Goal: Task Accomplishment & Management: Complete application form

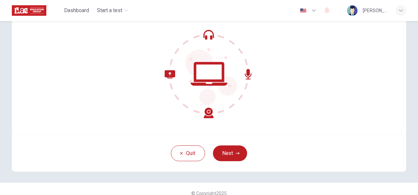
scroll to position [58, 0]
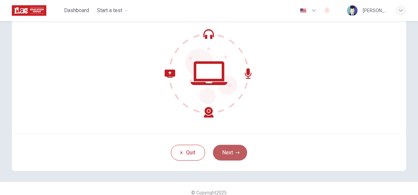
click at [234, 154] on button "Next" at bounding box center [230, 153] width 34 height 16
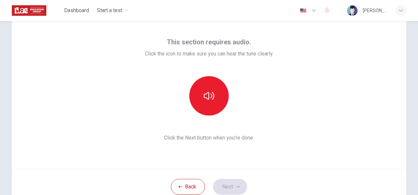
scroll to position [21, 0]
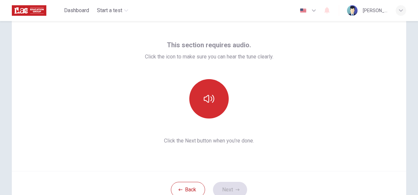
click at [204, 101] on icon "button" at bounding box center [209, 99] width 11 height 11
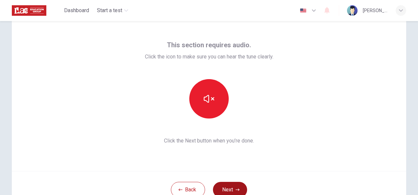
click at [233, 187] on button "Next" at bounding box center [230, 190] width 34 height 16
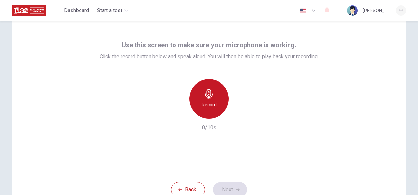
click at [215, 106] on div "Record" at bounding box center [208, 98] width 39 height 39
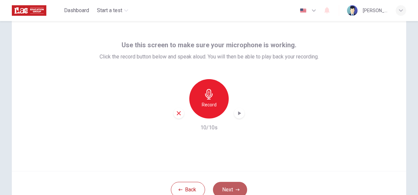
click at [232, 184] on button "Next" at bounding box center [230, 190] width 34 height 16
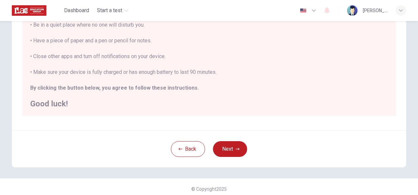
scroll to position [147, 0]
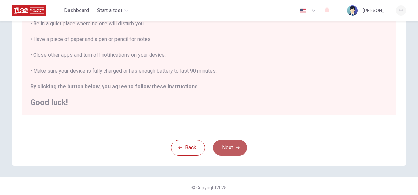
click at [226, 146] on button "Next" at bounding box center [230, 148] width 34 height 16
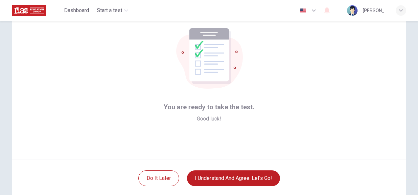
scroll to position [56, 0]
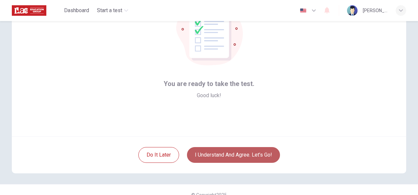
click at [239, 162] on button "I understand and agree. Let’s go!" at bounding box center [233, 155] width 93 height 16
click at [250, 154] on button "I understand and agree. Let’s go!" at bounding box center [233, 155] width 93 height 16
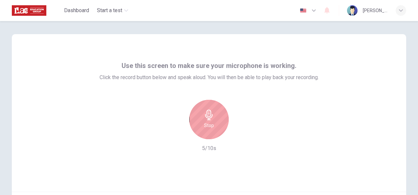
scroll to position [66, 0]
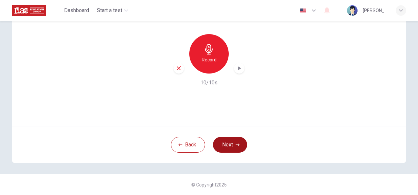
click at [233, 141] on button "Next" at bounding box center [230, 145] width 34 height 16
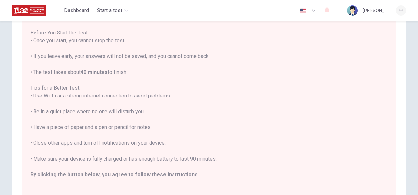
scroll to position [149, 0]
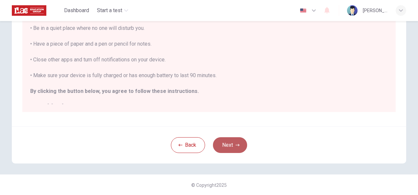
click at [231, 143] on button "Next" at bounding box center [230, 145] width 34 height 16
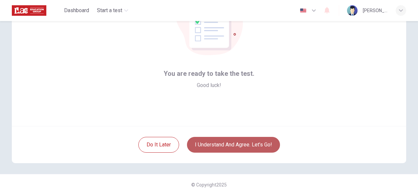
click at [240, 147] on button "I understand and agree. Let’s go!" at bounding box center [233, 145] width 93 height 16
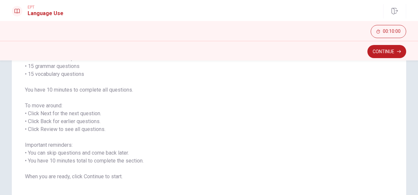
scroll to position [60, 0]
click at [385, 55] on button "Continue" at bounding box center [386, 51] width 39 height 13
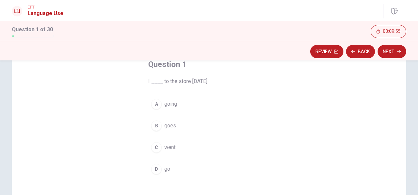
scroll to position [53, 0]
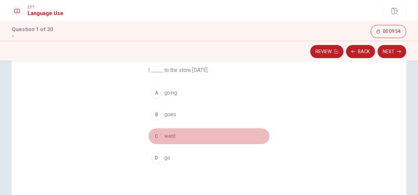
click at [168, 135] on span "went" at bounding box center [169, 136] width 11 height 8
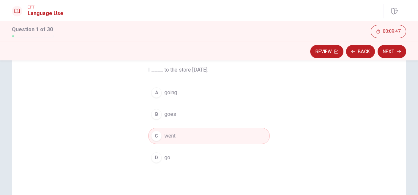
scroll to position [53, 0]
click at [390, 54] on button "Next" at bounding box center [392, 51] width 29 height 13
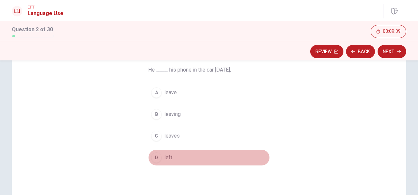
click at [166, 158] on span "left" at bounding box center [168, 158] width 8 height 8
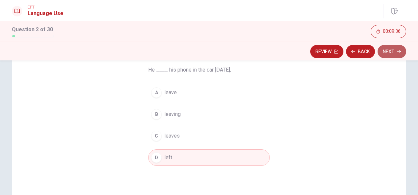
click at [389, 53] on button "Next" at bounding box center [392, 51] width 29 height 13
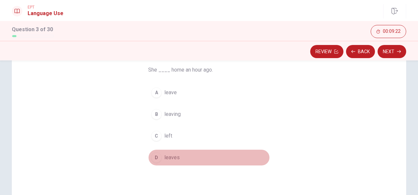
click at [164, 160] on span "leaves" at bounding box center [171, 158] width 15 height 8
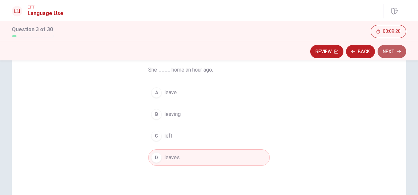
click at [398, 51] on icon "button" at bounding box center [399, 52] width 4 height 4
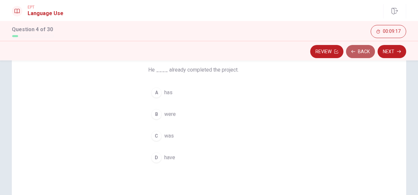
click at [360, 53] on button "Back" at bounding box center [360, 51] width 29 height 13
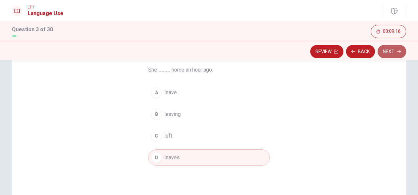
click at [391, 49] on button "Next" at bounding box center [392, 51] width 29 height 13
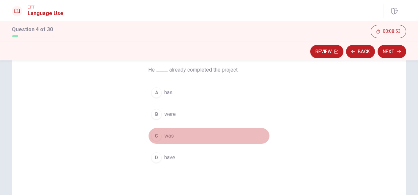
click at [170, 138] on span "was" at bounding box center [169, 136] width 10 height 8
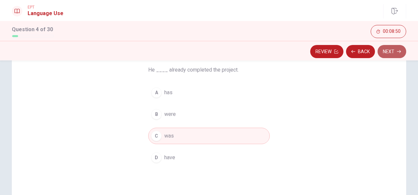
click at [398, 53] on icon "button" at bounding box center [399, 52] width 4 height 4
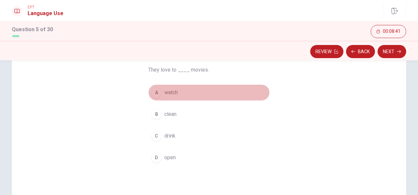
click at [164, 93] on span "watch" at bounding box center [170, 93] width 13 height 8
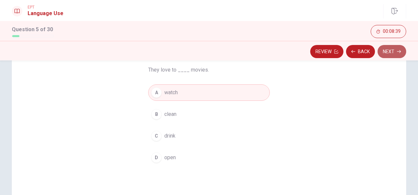
click at [396, 51] on button "Next" at bounding box center [392, 51] width 29 height 13
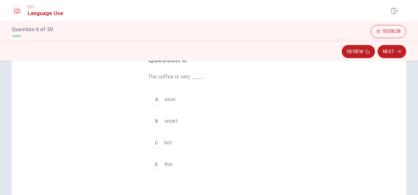
scroll to position [47, 0]
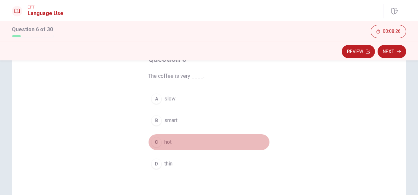
click at [156, 140] on div "C" at bounding box center [156, 142] width 11 height 11
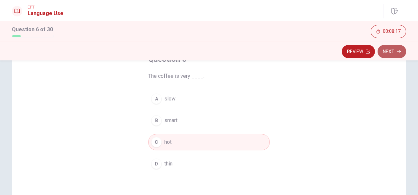
click at [398, 51] on icon "button" at bounding box center [399, 52] width 4 height 4
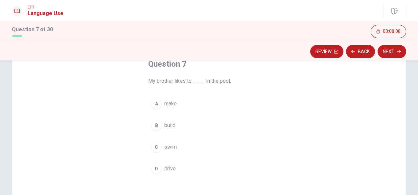
scroll to position [39, 0]
click at [166, 144] on button "C swim" at bounding box center [209, 149] width 122 height 16
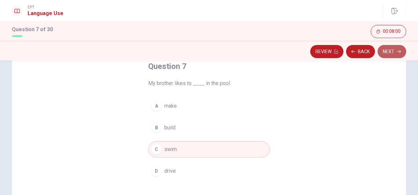
click at [387, 54] on button "Next" at bounding box center [392, 51] width 29 height 13
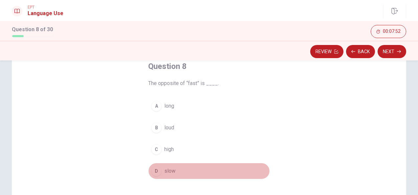
click at [168, 171] on span "slow" at bounding box center [169, 171] width 11 height 8
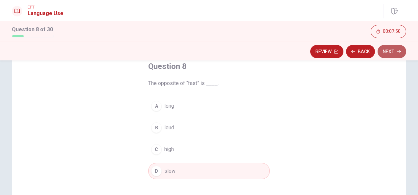
click at [391, 55] on button "Next" at bounding box center [392, 51] width 29 height 13
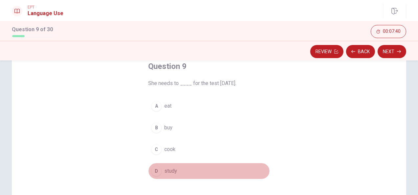
click at [157, 166] on div "D" at bounding box center [156, 171] width 11 height 11
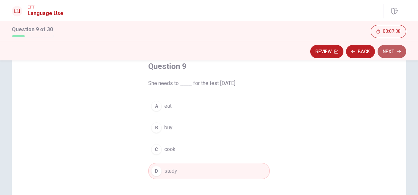
click at [396, 52] on button "Next" at bounding box center [392, 51] width 29 height 13
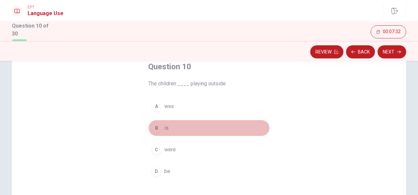
click at [158, 127] on div "B" at bounding box center [156, 128] width 11 height 11
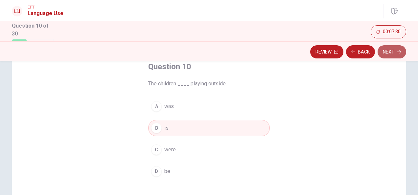
click at [396, 53] on button "Next" at bounding box center [392, 51] width 29 height 13
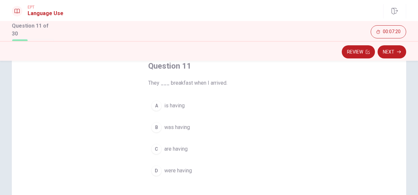
scroll to position [37, 0]
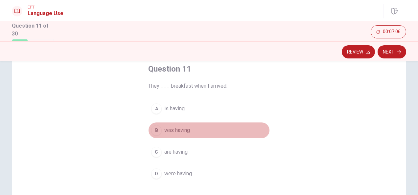
click at [182, 130] on span "was having" at bounding box center [177, 131] width 26 height 8
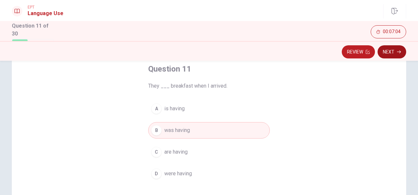
click at [392, 55] on button "Next" at bounding box center [392, 51] width 29 height 13
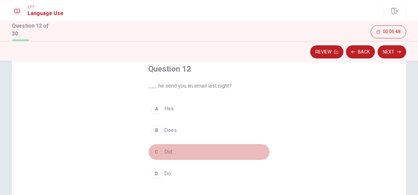
click at [162, 149] on button "C Did" at bounding box center [209, 152] width 122 height 16
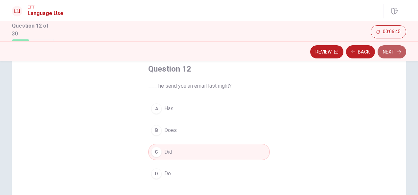
click at [394, 52] on button "Next" at bounding box center [392, 51] width 29 height 13
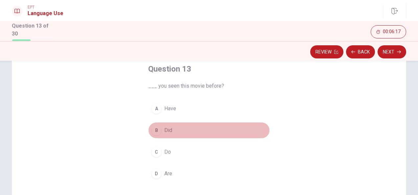
click at [171, 129] on button "B Did" at bounding box center [209, 130] width 122 height 16
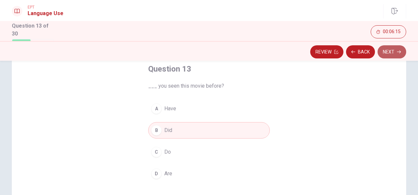
click at [397, 55] on button "Next" at bounding box center [392, 51] width 29 height 13
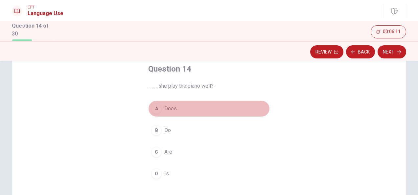
click at [173, 108] on span "Does" at bounding box center [170, 109] width 12 height 8
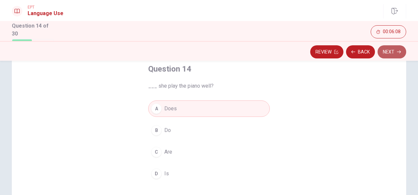
click at [391, 53] on button "Next" at bounding box center [392, 51] width 29 height 13
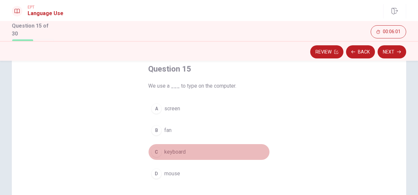
click at [170, 154] on span "keyboard" at bounding box center [174, 152] width 21 height 8
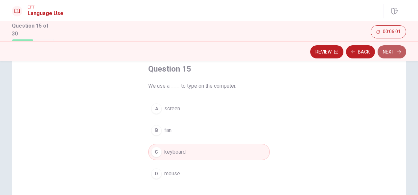
click at [396, 53] on button "Next" at bounding box center [392, 51] width 29 height 13
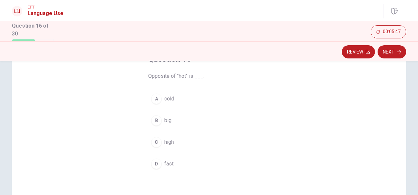
scroll to position [46, 0]
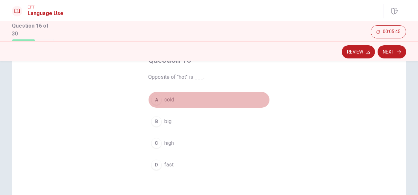
click at [165, 99] on span "cold" at bounding box center [169, 100] width 10 height 8
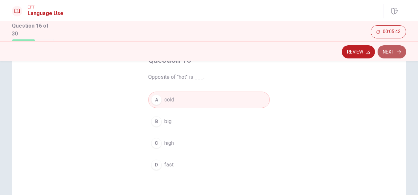
click at [396, 51] on button "Next" at bounding box center [392, 51] width 29 height 13
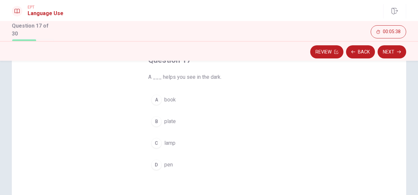
click at [158, 146] on button "C lamp" at bounding box center [209, 143] width 122 height 16
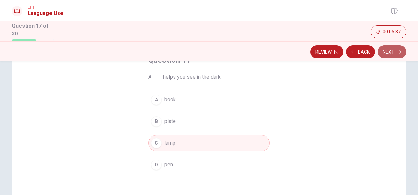
click at [393, 53] on button "Next" at bounding box center [392, 51] width 29 height 13
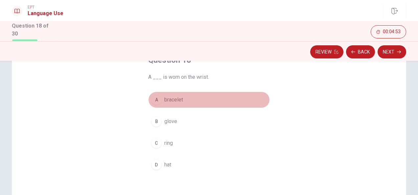
click at [176, 98] on span "bracelet" at bounding box center [173, 100] width 19 height 8
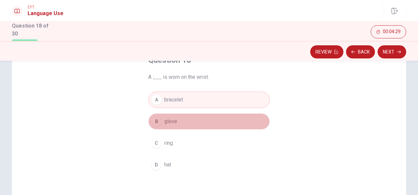
click at [168, 120] on span "glove" at bounding box center [170, 122] width 13 height 8
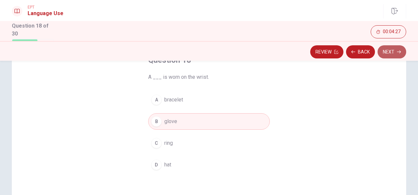
click at [389, 47] on button "Next" at bounding box center [392, 51] width 29 height 13
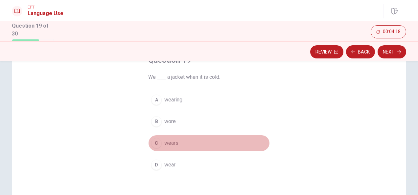
click at [173, 144] on span "wears" at bounding box center [171, 143] width 14 height 8
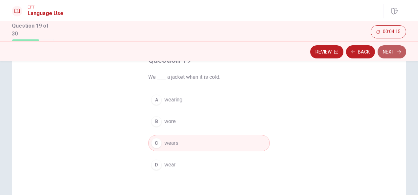
click at [399, 51] on icon "button" at bounding box center [399, 52] width 4 height 3
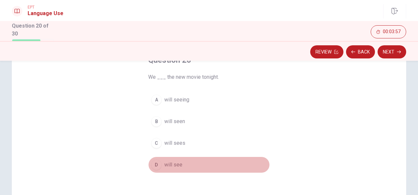
click at [177, 164] on span "will see" at bounding box center [173, 165] width 18 height 8
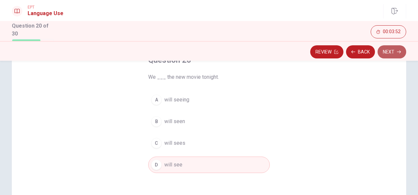
click at [387, 52] on button "Next" at bounding box center [392, 51] width 29 height 13
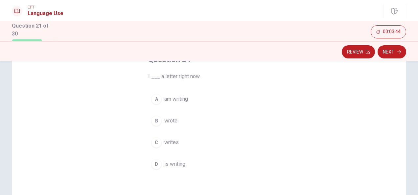
scroll to position [51, 0]
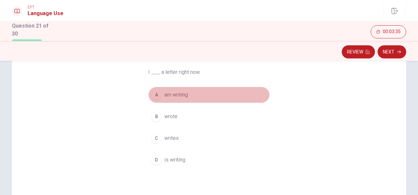
click at [157, 93] on div "A" at bounding box center [156, 95] width 11 height 11
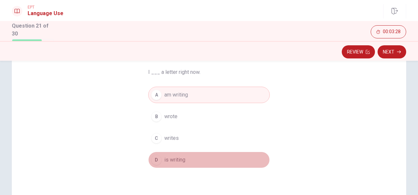
click at [176, 160] on span "is writing" at bounding box center [174, 160] width 21 height 8
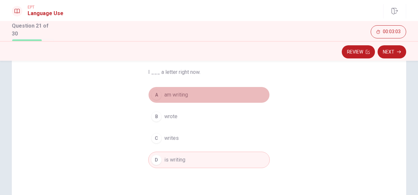
click at [185, 92] on span "am writing" at bounding box center [176, 95] width 24 height 8
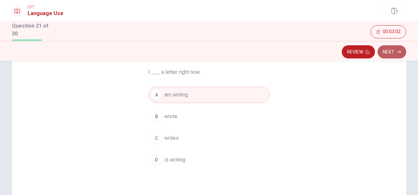
click at [396, 50] on button "Next" at bounding box center [392, 51] width 29 height 13
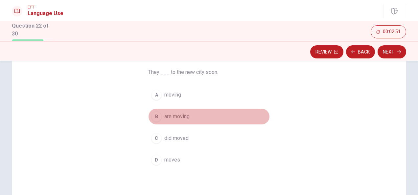
click at [177, 118] on span "are moving" at bounding box center [176, 117] width 25 height 8
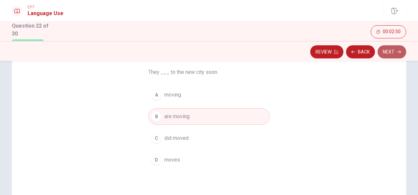
click at [396, 53] on button "Next" at bounding box center [392, 51] width 29 height 13
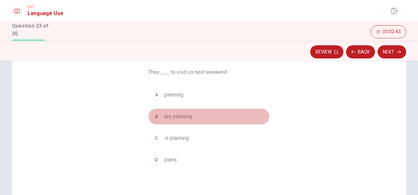
click at [171, 118] on span "are planning" at bounding box center [178, 117] width 28 height 8
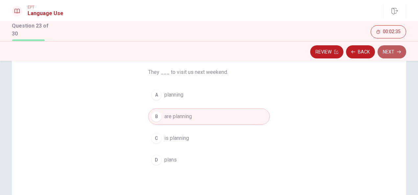
click at [394, 53] on button "Next" at bounding box center [392, 51] width 29 height 13
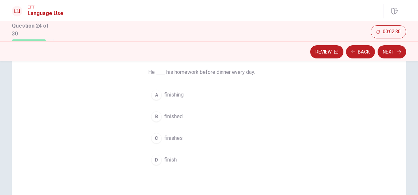
drag, startPoint x: 272, startPoint y: 128, endPoint x: 285, endPoint y: 134, distance: 13.8
click at [285, 134] on div "Question 24 He ___ his homework before dinner every day. A finishing B finished…" at bounding box center [209, 137] width 394 height 228
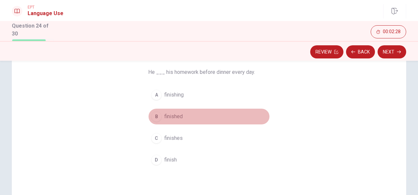
click at [170, 114] on span "finished" at bounding box center [173, 117] width 18 height 8
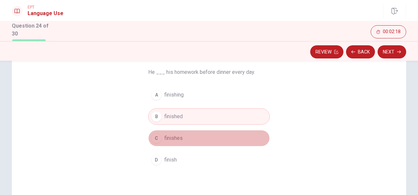
click at [179, 138] on span "finishes" at bounding box center [173, 138] width 18 height 8
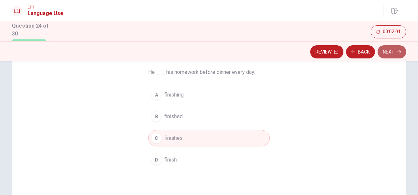
click at [386, 53] on button "Next" at bounding box center [392, 51] width 29 height 13
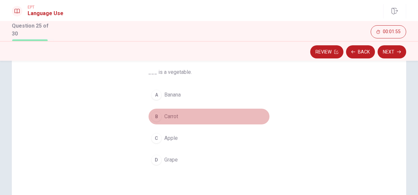
click at [175, 113] on span "Carrot" at bounding box center [171, 117] width 14 height 8
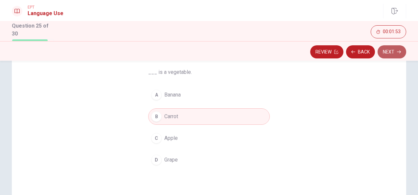
click at [398, 54] on button "Next" at bounding box center [392, 51] width 29 height 13
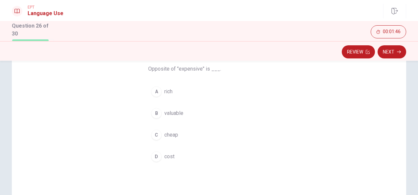
scroll to position [56, 0]
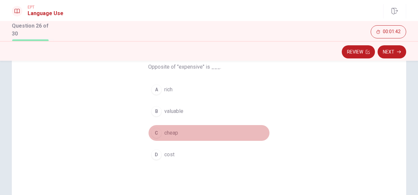
click at [168, 132] on span "cheap" at bounding box center [171, 133] width 14 height 8
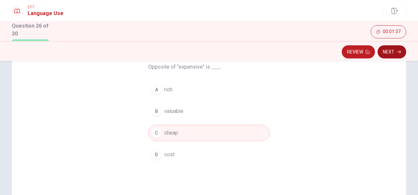
click at [393, 50] on button "Next" at bounding box center [392, 51] width 29 height 13
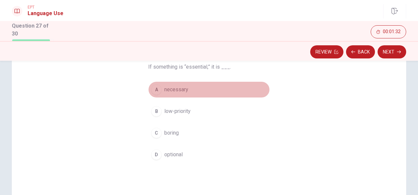
click at [170, 87] on span "necessary" at bounding box center [176, 90] width 24 height 8
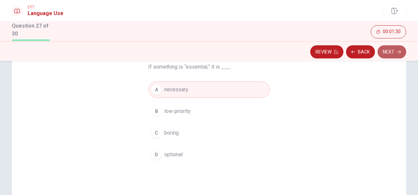
click at [399, 49] on button "Next" at bounding box center [392, 51] width 29 height 13
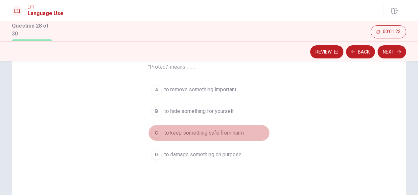
click at [236, 132] on span "to keep something safe from harm" at bounding box center [204, 133] width 80 height 8
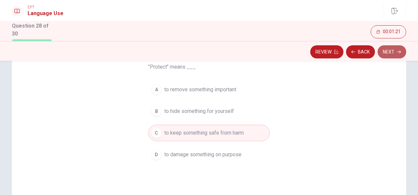
click at [394, 51] on button "Next" at bounding box center [392, 51] width 29 height 13
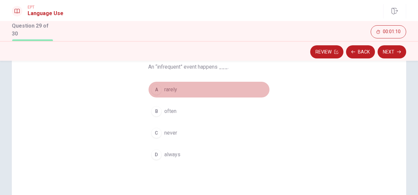
click at [167, 94] on button "A rarely" at bounding box center [209, 90] width 122 height 16
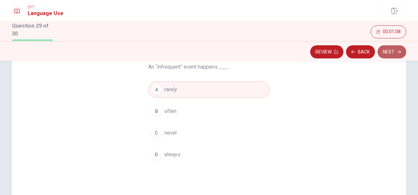
click at [391, 56] on button "Next" at bounding box center [392, 51] width 29 height 13
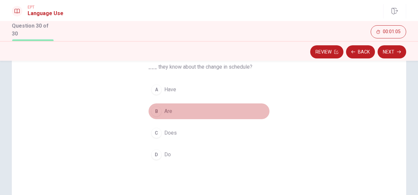
click at [168, 108] on span "Are" at bounding box center [168, 111] width 8 height 8
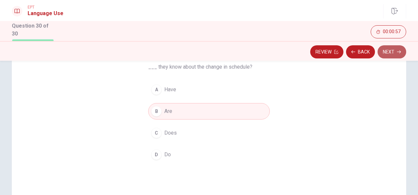
click at [394, 53] on button "Next" at bounding box center [392, 51] width 29 height 13
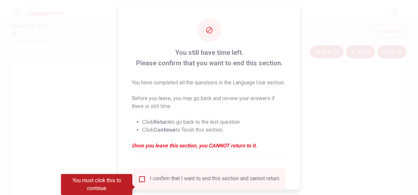
drag, startPoint x: 300, startPoint y: 59, endPoint x: 297, endPoint y: 64, distance: 5.9
click at [297, 64] on div "You still have time left. Please confirm that you want to end this section. You…" at bounding box center [209, 97] width 418 height 195
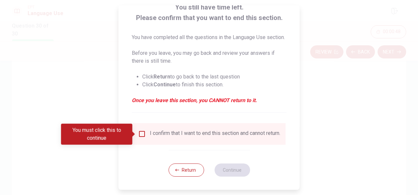
scroll to position [58, 0]
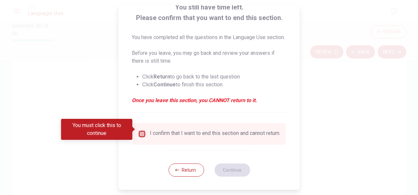
click at [142, 130] on input "You must click this to continue" at bounding box center [142, 134] width 8 height 8
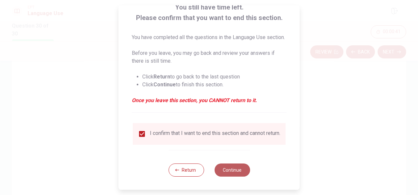
click at [237, 167] on button "Continue" at bounding box center [231, 170] width 35 height 13
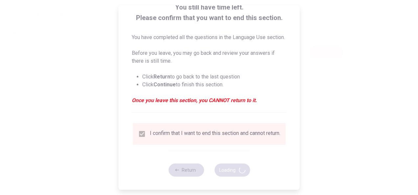
scroll to position [0, 0]
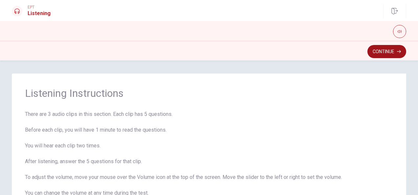
click at [385, 52] on button "Continue" at bounding box center [386, 51] width 39 height 13
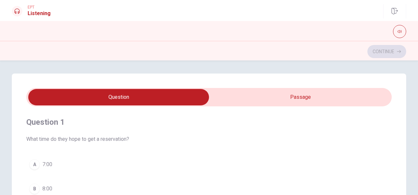
type input "10"
click at [262, 95] on input "checkbox" at bounding box center [119, 97] width 548 height 16
checkbox input "true"
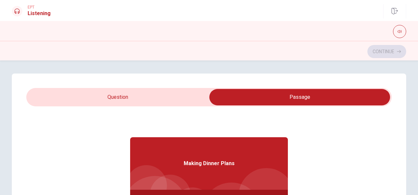
type input "16"
click at [108, 97] on input "checkbox" at bounding box center [300, 97] width 548 height 16
checkbox input "false"
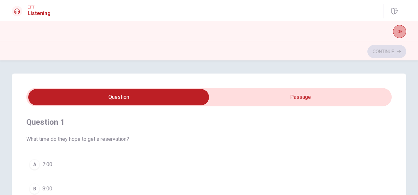
click at [401, 32] on icon "button" at bounding box center [400, 32] width 4 height 4
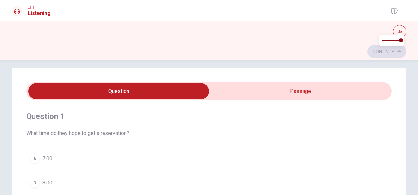
scroll to position [2, 0]
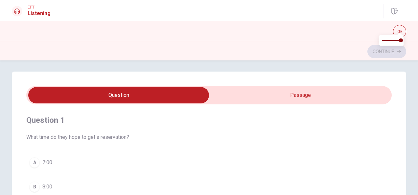
type input "20"
click at [167, 93] on input "checkbox" at bounding box center [119, 95] width 548 height 16
checkbox input "true"
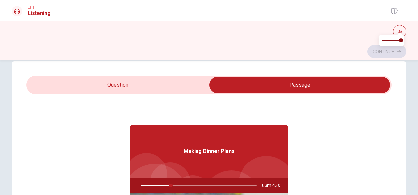
scroll to position [11, 0]
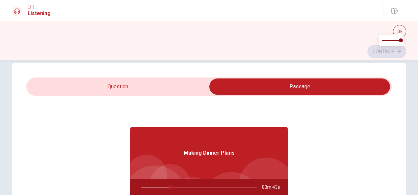
type input "26"
click at [173, 90] on input "checkbox" at bounding box center [300, 87] width 548 height 16
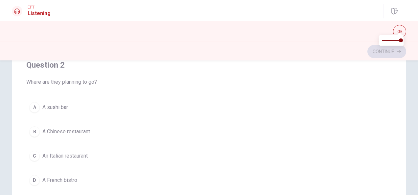
scroll to position [145, 0]
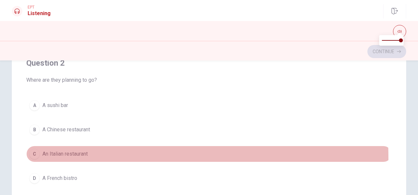
click at [52, 157] on button "C An Italian restaurant" at bounding box center [209, 154] width 366 height 16
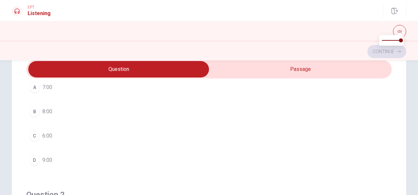
scroll to position [27, 0]
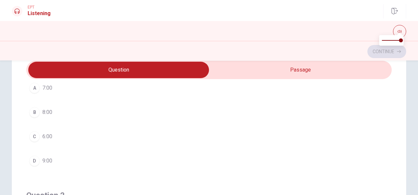
click at [35, 89] on div "A" at bounding box center [34, 88] width 11 height 11
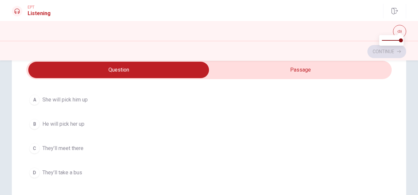
scroll to position [335, 0]
click at [335, 67] on input "checkbox" at bounding box center [119, 70] width 548 height 16
checkbox input "true"
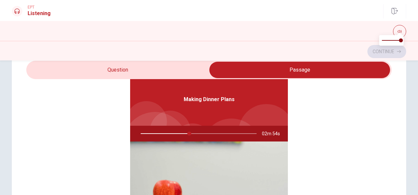
scroll to position [37, 0]
type input "43"
click at [149, 76] on input "checkbox" at bounding box center [300, 70] width 548 height 16
checkbox input "false"
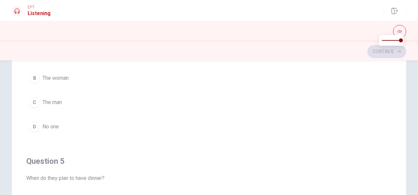
scroll to position [108, 0]
click at [387, 134] on div "Question 1 What time do they hope to get a reservation? A 7:00 B 8:00 C 6:00 D …" at bounding box center [209, 107] width 366 height 217
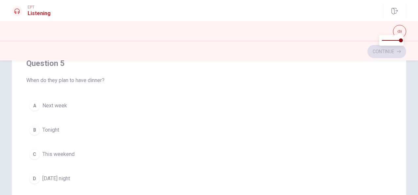
scroll to position [130, 0]
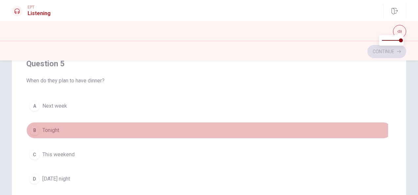
click at [45, 127] on span "Tonight" at bounding box center [50, 131] width 17 height 8
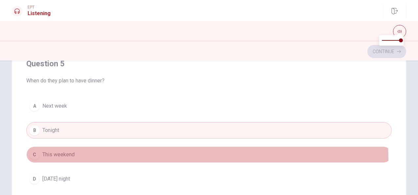
click at [56, 158] on button "C This weekend" at bounding box center [209, 155] width 366 height 16
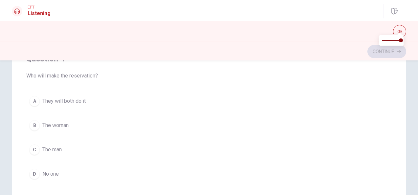
scroll to position [422, 0]
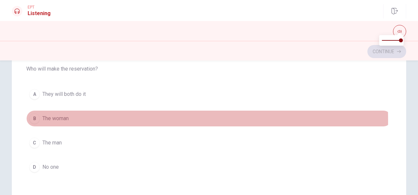
click at [55, 117] on span "The woman" at bounding box center [55, 119] width 26 height 8
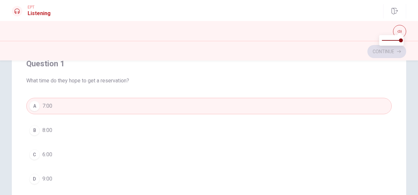
scroll to position [0, 0]
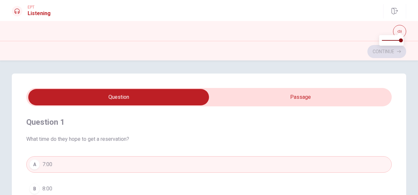
type input "63"
click at [296, 99] on input "checkbox" at bounding box center [119, 97] width 548 height 16
checkbox input "true"
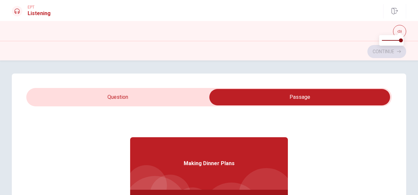
type input "66"
click at [75, 96] on input "checkbox" at bounding box center [300, 97] width 548 height 16
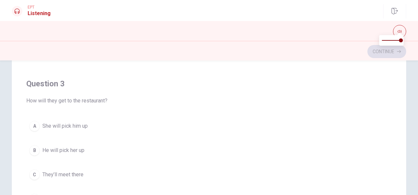
scroll to position [262, 0]
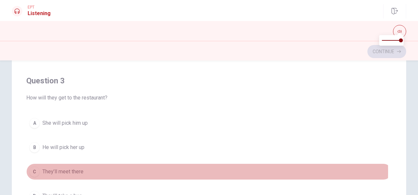
click at [69, 169] on span "They’ll meet there" at bounding box center [62, 172] width 41 height 8
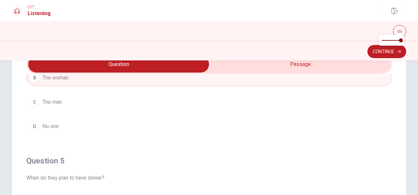
scroll to position [0, 0]
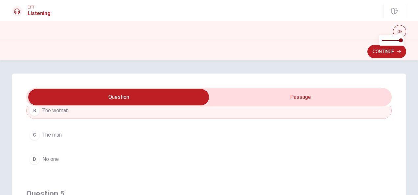
click at [296, 90] on input "checkbox" at bounding box center [119, 97] width 548 height 16
checkbox input "true"
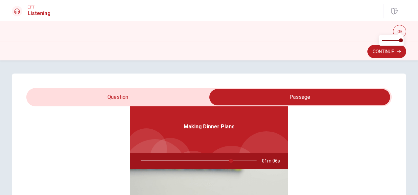
click at [227, 160] on div at bounding box center [197, 161] width 129 height 16
drag, startPoint x: 227, startPoint y: 160, endPoint x: 165, endPoint y: 164, distance: 61.9
click at [165, 164] on div at bounding box center [197, 161] width 129 height 16
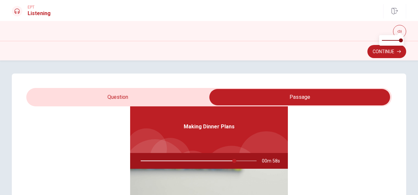
drag, startPoint x: 231, startPoint y: 160, endPoint x: 168, endPoint y: 166, distance: 63.8
click at [168, 166] on div at bounding box center [197, 161] width 129 height 16
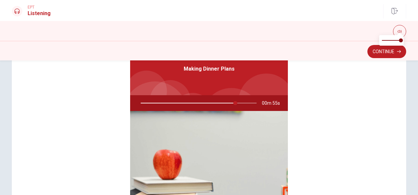
scroll to position [0, 0]
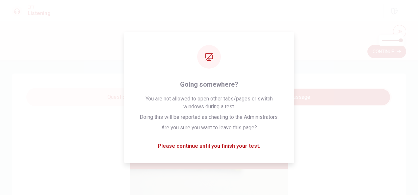
type input "82"
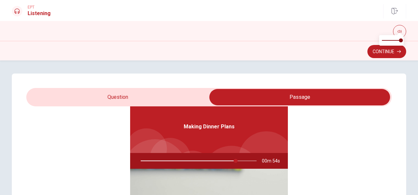
click at [92, 102] on input "checkbox" at bounding box center [300, 97] width 548 height 16
checkbox input "false"
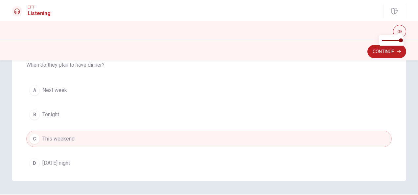
scroll to position [528, 0]
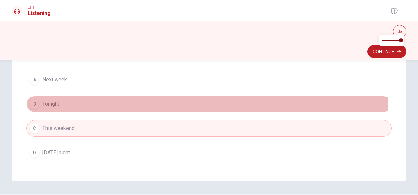
click at [47, 106] on button "B Tonight" at bounding box center [209, 104] width 366 height 16
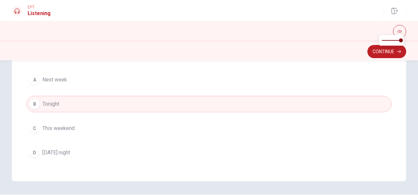
scroll to position [177, 0]
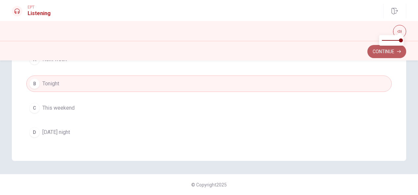
click at [380, 52] on button "Continue" at bounding box center [386, 51] width 39 height 13
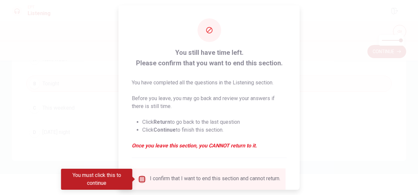
click at [140, 179] on input "You must click this to continue" at bounding box center [142, 180] width 8 height 8
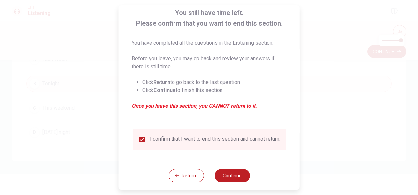
scroll to position [50, 0]
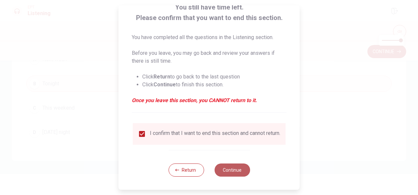
click at [235, 174] on button "Continue" at bounding box center [231, 170] width 35 height 13
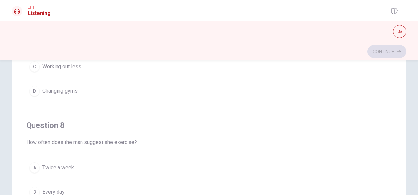
scroll to position [250, 0]
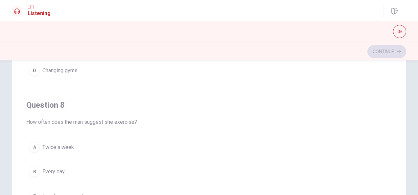
drag, startPoint x: 386, startPoint y: 115, endPoint x: 389, endPoint y: 137, distance: 21.9
click at [389, 137] on div "Question 6 Why does the woman lose motivation? A She has no time B She pushes h…" at bounding box center [209, 147] width 366 height 217
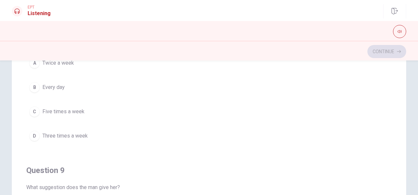
scroll to position [315, 0]
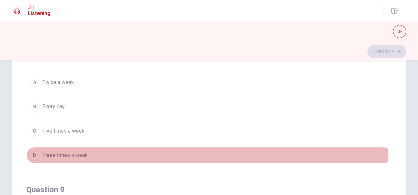
click at [35, 156] on div "D" at bounding box center [34, 155] width 11 height 11
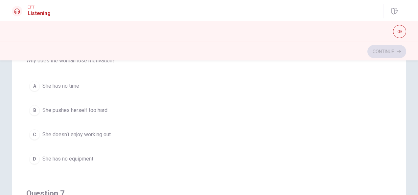
scroll to position [12, 0]
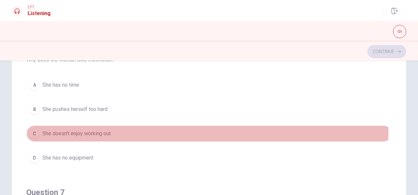
click at [87, 131] on span "She doesn’t enjoy working out" at bounding box center [76, 134] width 68 height 8
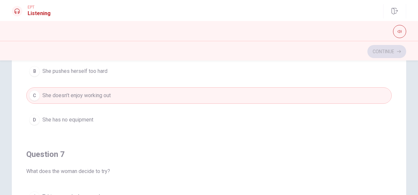
scroll to position [0, 0]
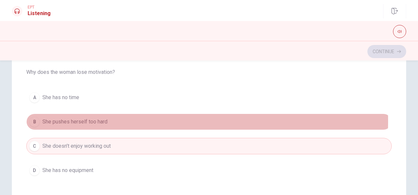
click at [92, 121] on span "She pushes herself too hard" at bounding box center [74, 122] width 65 height 8
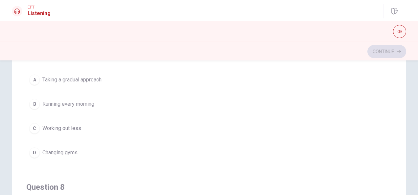
scroll to position [164, 0]
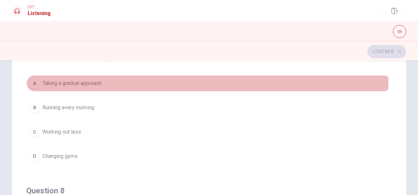
click at [81, 80] on span "Taking a gradual approach" at bounding box center [71, 84] width 59 height 8
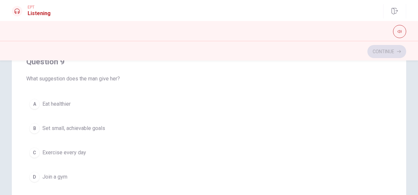
scroll to position [422, 0]
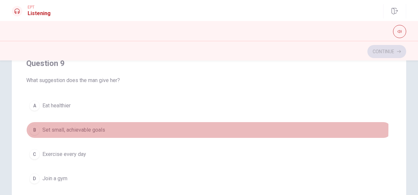
click at [92, 126] on span "Set small, achievable goals" at bounding box center [73, 130] width 63 height 8
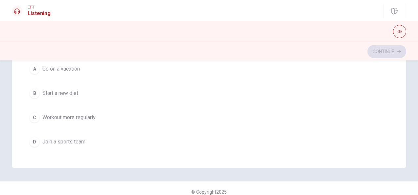
scroll to position [528, 0]
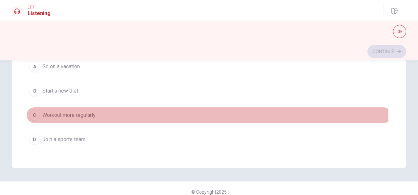
click at [74, 114] on span "Workout more regularly" at bounding box center [68, 115] width 53 height 8
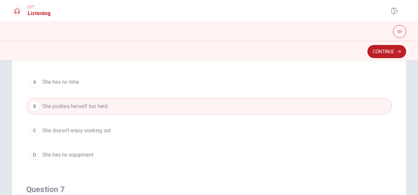
scroll to position [0, 0]
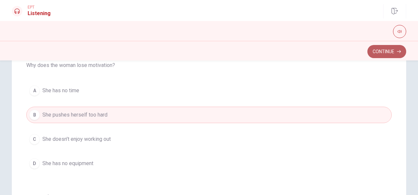
click at [381, 56] on button "Continue" at bounding box center [386, 51] width 39 height 13
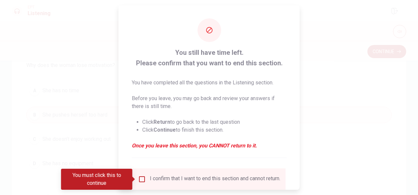
click at [167, 181] on div "I confirm that I want to end this section and cannot return." at bounding box center [215, 180] width 130 height 8
click at [138, 178] on input "You must click this to continue" at bounding box center [142, 180] width 8 height 8
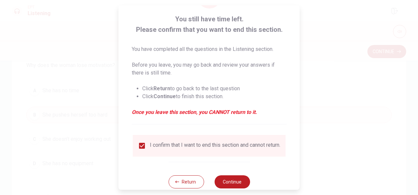
scroll to position [37, 0]
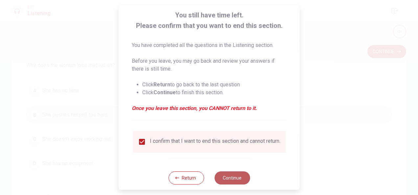
click at [237, 181] on button "Continue" at bounding box center [231, 178] width 35 height 13
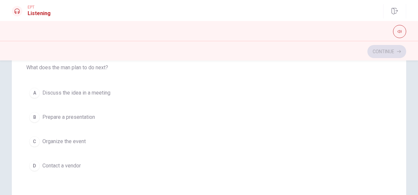
scroll to position [59, 0]
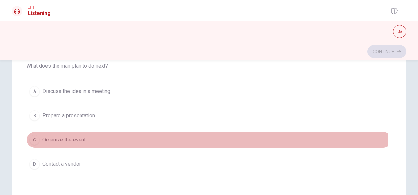
click at [59, 139] on span "Organize the event" at bounding box center [63, 140] width 43 height 8
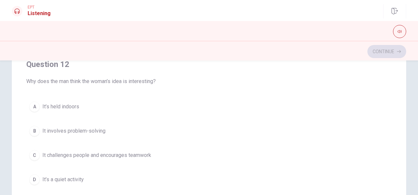
scroll to position [159, 0]
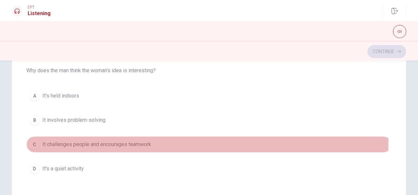
click at [138, 141] on span "It challenges people and encourages teamwork" at bounding box center [96, 145] width 109 height 8
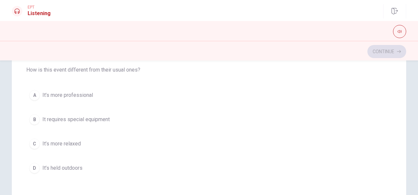
scroll to position [83, 0]
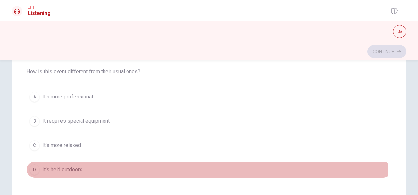
click at [44, 166] on span "It’s held outdoors" at bounding box center [62, 170] width 40 height 8
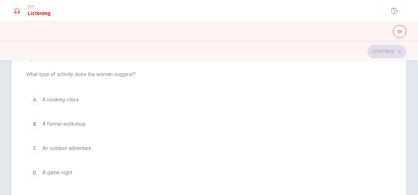
scroll to position [440, 0]
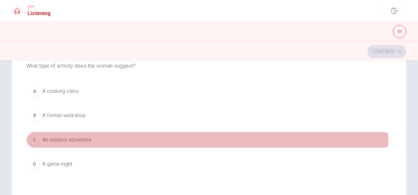
click at [87, 141] on button "C An outdoor adventure" at bounding box center [209, 140] width 366 height 16
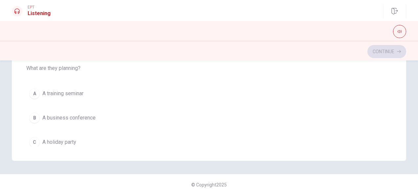
scroll to position [486, 0]
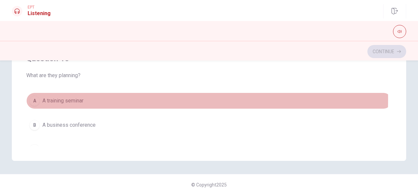
click at [64, 97] on span "A training seminar" at bounding box center [62, 101] width 41 height 8
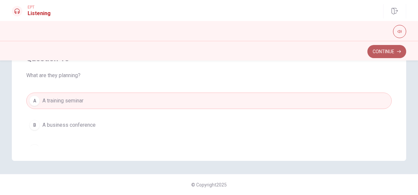
click at [381, 55] on button "Continue" at bounding box center [386, 51] width 39 height 13
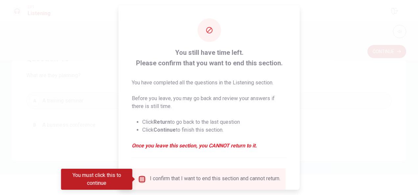
click at [138, 180] on input "You must click this to continue" at bounding box center [142, 180] width 8 height 8
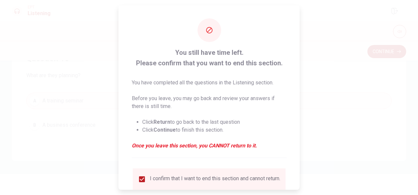
scroll to position [50, 0]
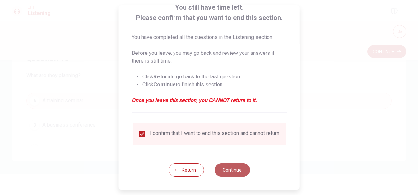
click at [233, 172] on button "Continue" at bounding box center [231, 170] width 35 height 13
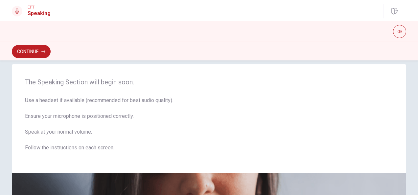
scroll to position [0, 0]
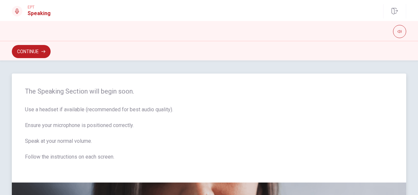
click at [133, 151] on span "Use a headset if available (recommended for best audio quality). Ensure your mi…" at bounding box center [209, 137] width 368 height 63
click at [41, 50] on button "Continue" at bounding box center [31, 51] width 39 height 13
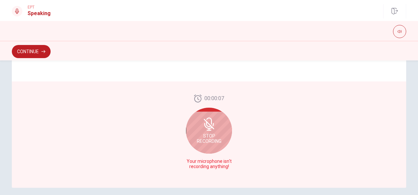
scroll to position [199, 0]
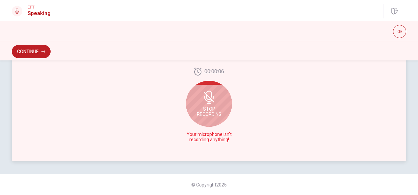
click at [203, 102] on icon at bounding box center [208, 97] width 13 height 13
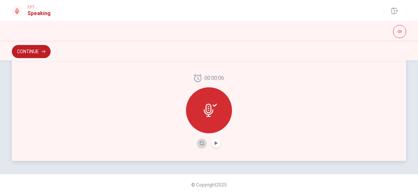
click at [200, 141] on button "Record Again" at bounding box center [201, 143] width 9 height 9
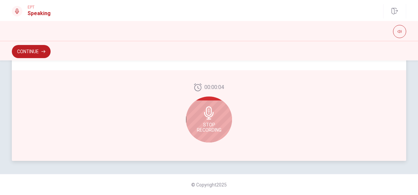
click at [212, 118] on icon at bounding box center [208, 112] width 13 height 13
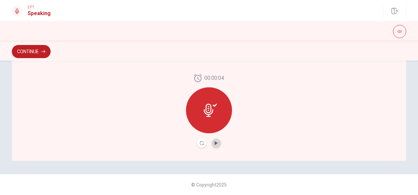
click at [215, 139] on button "Play Audio" at bounding box center [216, 143] width 9 height 9
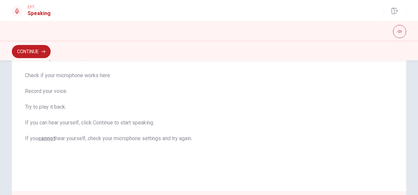
scroll to position [0, 0]
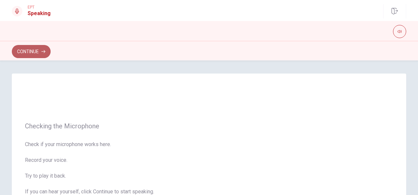
click at [27, 47] on button "Continue" at bounding box center [31, 51] width 39 height 13
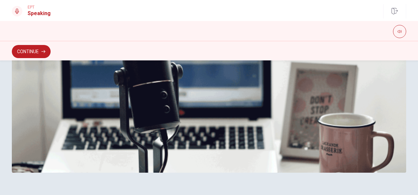
scroll to position [219, 0]
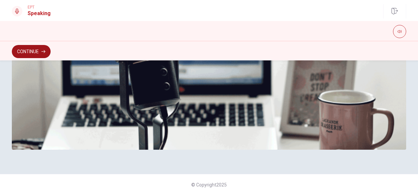
click at [37, 51] on button "Continue" at bounding box center [31, 51] width 39 height 13
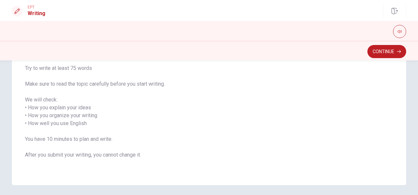
scroll to position [107, 0]
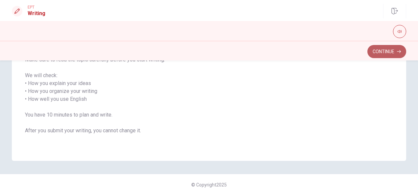
click at [389, 54] on button "Continue" at bounding box center [386, 51] width 39 height 13
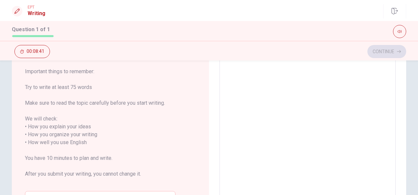
scroll to position [18, 0]
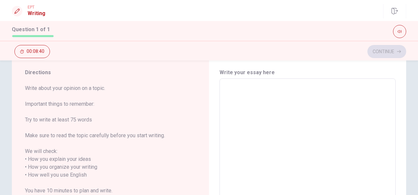
click at [304, 136] on textarea at bounding box center [307, 171] width 167 height 175
type textarea "A"
type textarea "x"
type textarea "A"
type textarea "x"
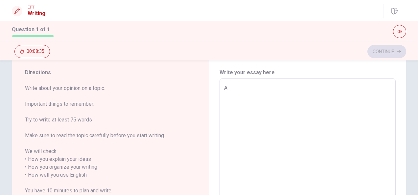
type textarea "A l"
type textarea "x"
type textarea "A lo"
type textarea "x"
type textarea "A log"
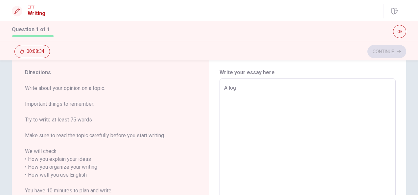
type textarea "x"
type textarea "A lo"
type textarea "x"
type textarea "A lon"
type textarea "x"
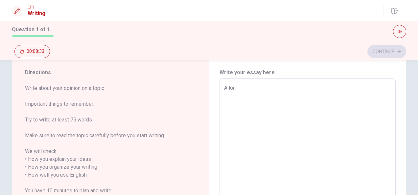
type textarea "A long"
type textarea "x"
type textarea "A long"
type textarea "x"
type textarea "A long t"
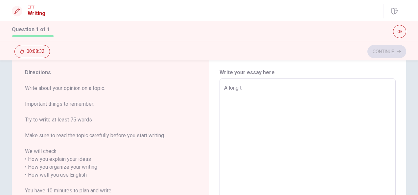
type textarea "x"
type textarea "A long ti"
type textarea "x"
type textarea "A long tim"
type textarea "x"
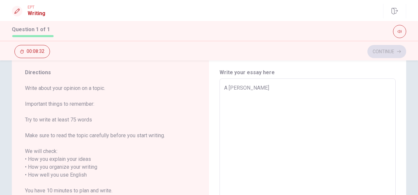
type textarea "A long time"
type textarea "x"
type textarea "A long time"
type textarea "x"
type textarea "A long time a"
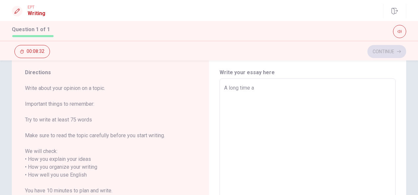
type textarea "x"
type textarea "A long time ag"
type textarea "x"
type textarea "A long time ago"
type textarea "x"
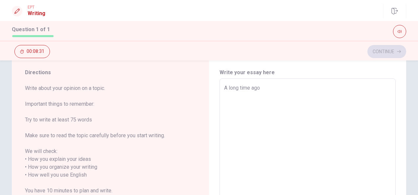
type textarea "A long time ago,"
type textarea "x"
type textarea "A long time ago,"
type textarea "x"
type textarea "A long time ago, a"
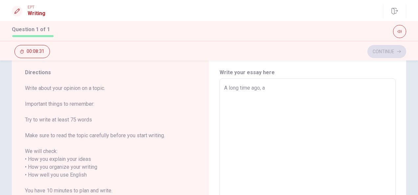
type textarea "x"
type textarea "A long time ago,"
type textarea "x"
type textarea "A long time ago, i"
type textarea "x"
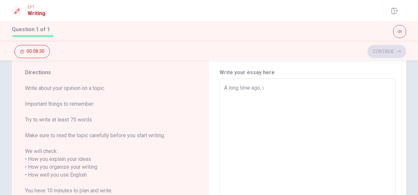
type textarea "A long time ago, i"
type textarea "x"
type textarea "A long time ago, i h"
type textarea "x"
type textarea "A long time ago, i ha"
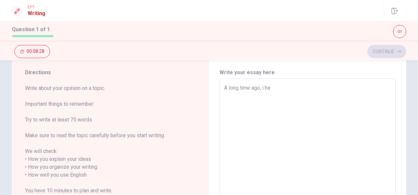
type textarea "x"
type textarea "A long time ago, i hav"
type textarea "x"
type textarea "A long time ago, i have"
type textarea "x"
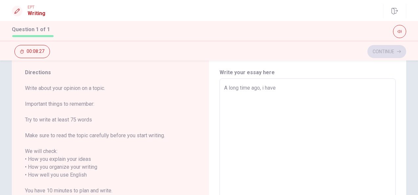
type textarea "A long time ago, i have"
type textarea "x"
type textarea "A long time ago, i have p"
type textarea "x"
type textarea "A long time ago, i have pa"
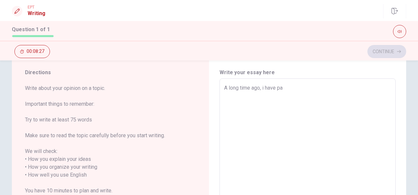
type textarea "x"
type textarea "A long time ago, i have par"
type textarea "x"
type textarea "A long time ago, i have part"
type textarea "x"
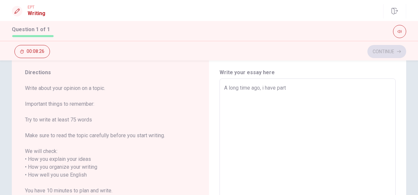
type textarea "A long time ago, i have parti"
type textarea "x"
type textarea "A long time ago, i have partic"
type textarea "x"
type textarea "A long time ago, i have partici"
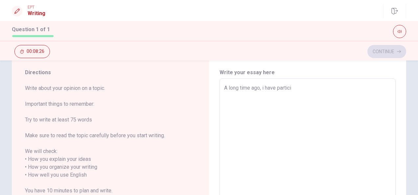
type textarea "x"
type textarea "A long time ago, i have particip"
type textarea "x"
type textarea "A long time ago, i have participa"
type textarea "x"
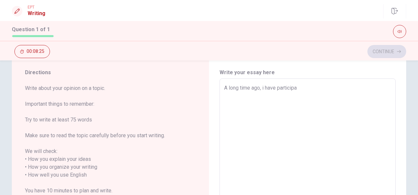
type textarea "A long time ago, i have participad"
type textarea "x"
type textarea "A long time ago, i have participade"
type textarea "x"
type textarea "A long time ago, i have participad"
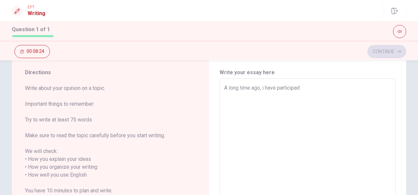
type textarea "x"
type textarea "A long time ago, i have participade"
type textarea "x"
type textarea "A long time ago, i have participades"
type textarea "x"
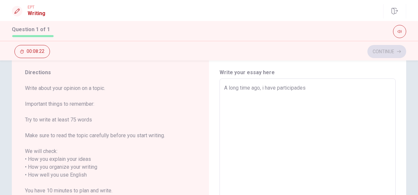
type textarea "A long time ago, i have participade"
type textarea "x"
type textarea "A long time ago, i have participa"
type textarea "x"
type textarea "A long time ago, i have particip"
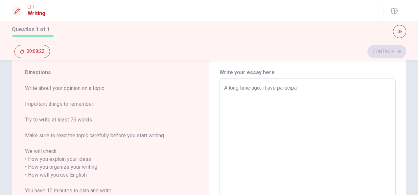
type textarea "x"
type textarea "A long time ago, i have partic"
type textarea "x"
type textarea "A long time ago, i have part"
type textarea "x"
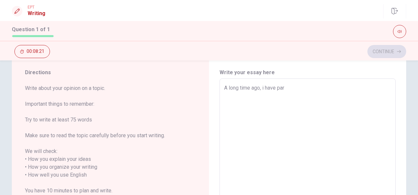
type textarea "A long time ago, i have pa"
type textarea "x"
type textarea "A long time ago, i have p"
type textarea "x"
type textarea "A long time ago, i have"
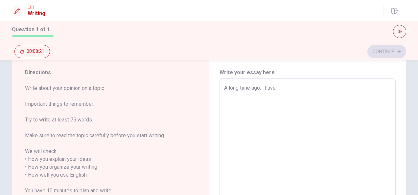
type textarea "x"
type textarea "A long time ago, i have"
type textarea "x"
type textarea "A long time ago, i hav"
type textarea "x"
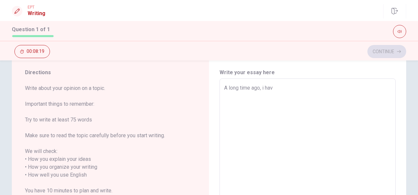
type textarea "A long time ago, i ha"
type textarea "x"
type textarea "A long time ago, i h"
type textarea "x"
type textarea "A long time ago, i"
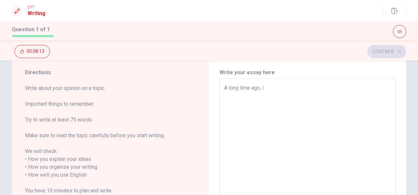
type textarea "x"
type textarea "A long time ago, i d"
type textarea "x"
type textarea "A long time ago, i de"
type textarea "x"
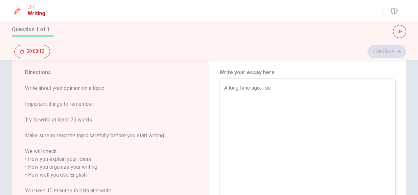
type textarea "A long time ago, i del"
type textarea "x"
type textarea "A long time ago, i deli"
type textarea "x"
type textarea "A long time ago, i deliv"
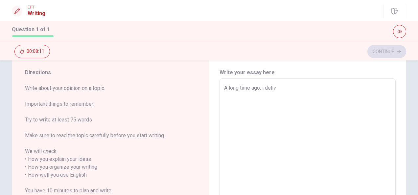
type textarea "x"
type textarea "A long time ago, i delive"
type textarea "x"
type textarea "A long time ago, i deliver"
type textarea "x"
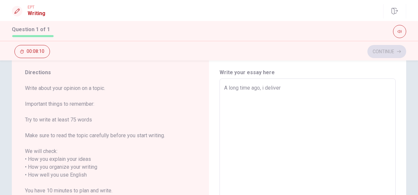
type textarea "A long time ago, i delivere"
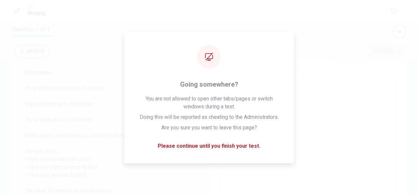
type textarea "x"
type textarea "A long time ago, i delivere"
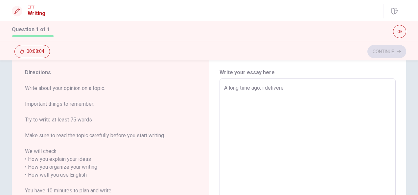
click at [299, 87] on textarea "A long time ago, i delivere" at bounding box center [307, 171] width 167 height 175
type textarea "x"
type textarea "A long time ago, i delivered"
type textarea "x"
type textarea "A long time ago, i delivered"
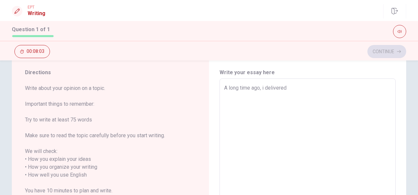
type textarea "x"
type textarea "A long time ago, i delivered a"
type textarea "x"
type textarea "A long time ago, i delivered a"
type textarea "x"
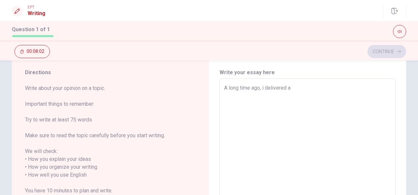
type textarea "A long time ago, i delivered a p"
type textarea "x"
type textarea "A long time ago, i delivered a pr"
type textarea "x"
type textarea "A long time ago, i delivered a pro"
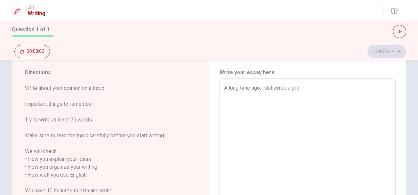
type textarea "x"
type textarea "A long time ago, i delivered a proj"
type textarea "x"
type textarea "A long time ago, i delivered a proje"
type textarea "x"
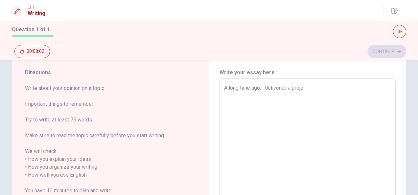
type textarea "A long time ago, i delivered a projet"
type textarea "x"
type textarea "A long time ago, i delivered a projet"
type textarea "x"
type textarea "A long time ago, i delivered a projet"
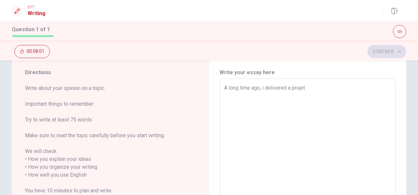
type textarea "x"
type textarea "A long time ago, i delivered a proje"
type textarea "x"
type textarea "A long time ago, i delivered a projec"
type textarea "x"
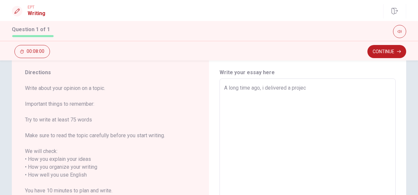
type textarea "A long time ago, i delivered a project"
type textarea "x"
type textarea "A long time ago, i delivered a project"
type textarea "x"
type textarea "A long time ago, i delivered a project i"
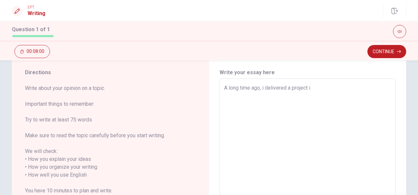
type textarea "x"
type textarea "A long time ago, i delivered a project in"
type textarea "x"
type textarea "A long time ago, i delivered a project in"
type textarea "x"
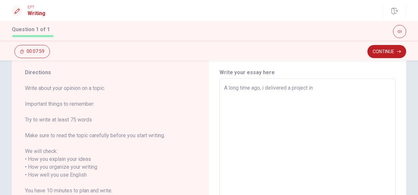
type textarea "A long time ago, i delivered a project in m"
type textarea "x"
type textarea "A long time ago, i delivered a project in ma"
type textarea "x"
type textarea "A long time ago, i delivered a project in m"
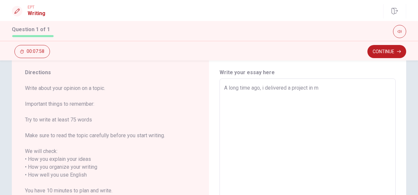
type textarea "x"
type textarea "A long time ago, i delivered a project in"
type textarea "x"
type textarea "A long time ago, i delivered a project in m"
type textarea "x"
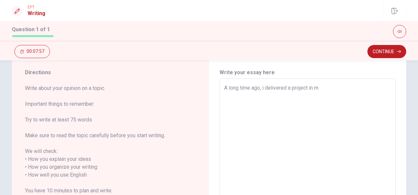
type textarea "A long time ago, i delivered a project in mu"
type textarea "x"
type textarea "A long time ago, i delivered a project in mu="
type textarea "x"
type textarea "A long time ago, i delivered a project in mu=y"
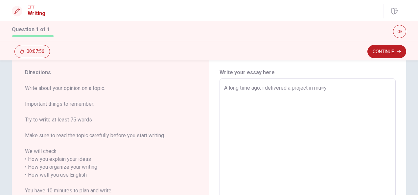
type textarea "x"
type textarea "A long time ago, i delivered a project in mu=y"
type textarea "x"
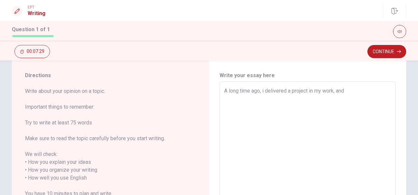
scroll to position [0, 0]
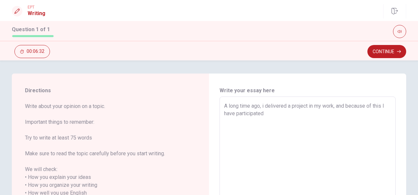
click at [292, 116] on textarea "A long time ago, i delivered a project in my work, and because of this I have p…" at bounding box center [307, 189] width 167 height 175
click at [294, 130] on textarea "A long time ago, i delivered a project in my work, and because of this I have p…" at bounding box center [307, 189] width 167 height 175
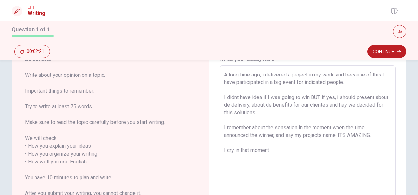
scroll to position [41, 0]
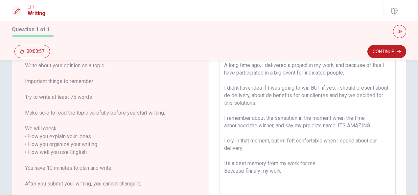
click at [295, 172] on textarea "A long time ago, i delivered a project in my work, and because of this I have p…" at bounding box center [307, 148] width 167 height 175
click at [250, 171] on textarea "A long time ago, i delivered a project in my work, and because of this I have p…" at bounding box center [307, 148] width 167 height 175
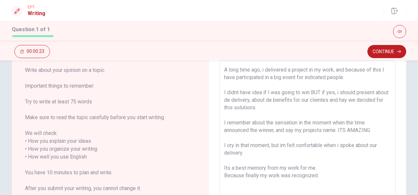
scroll to position [1, 0]
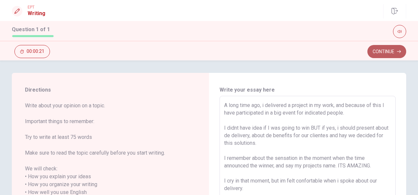
click at [384, 52] on button "Continue" at bounding box center [386, 51] width 39 height 13
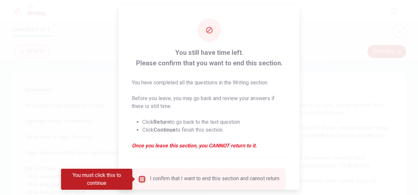
click at [142, 180] on input "You must click this to continue" at bounding box center [142, 180] width 8 height 8
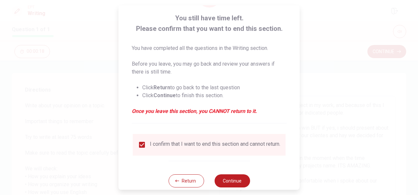
scroll to position [50, 0]
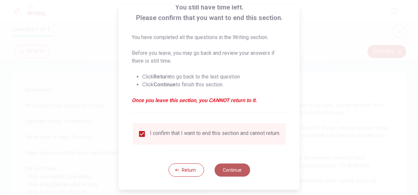
click at [232, 166] on button "Continue" at bounding box center [231, 170] width 35 height 13
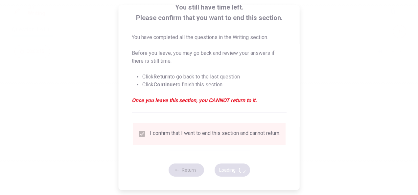
scroll to position [0, 0]
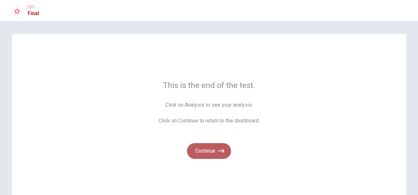
click at [207, 148] on button "Continue" at bounding box center [209, 151] width 44 height 16
